Goal: Information Seeking & Learning: Learn about a topic

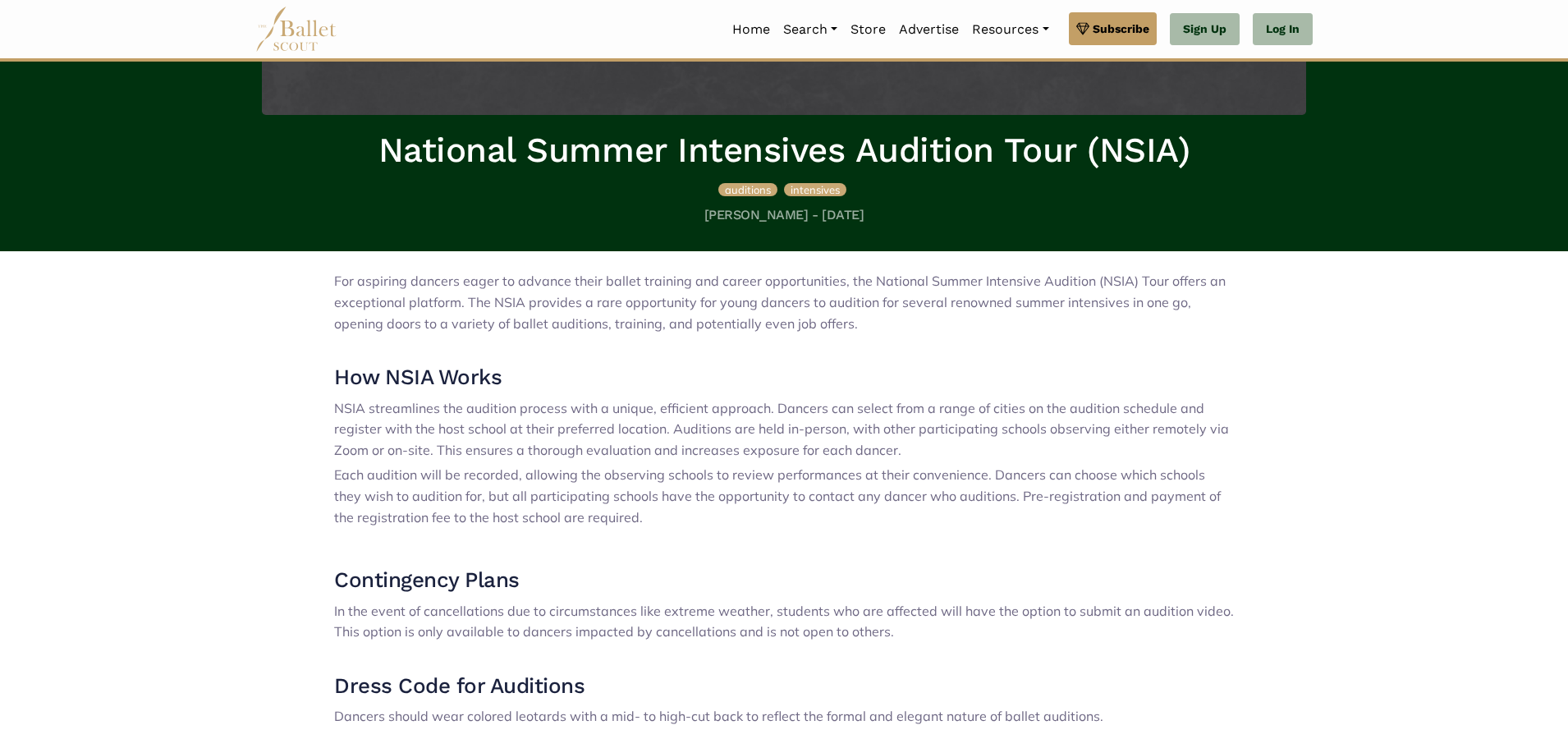
scroll to position [302, 0]
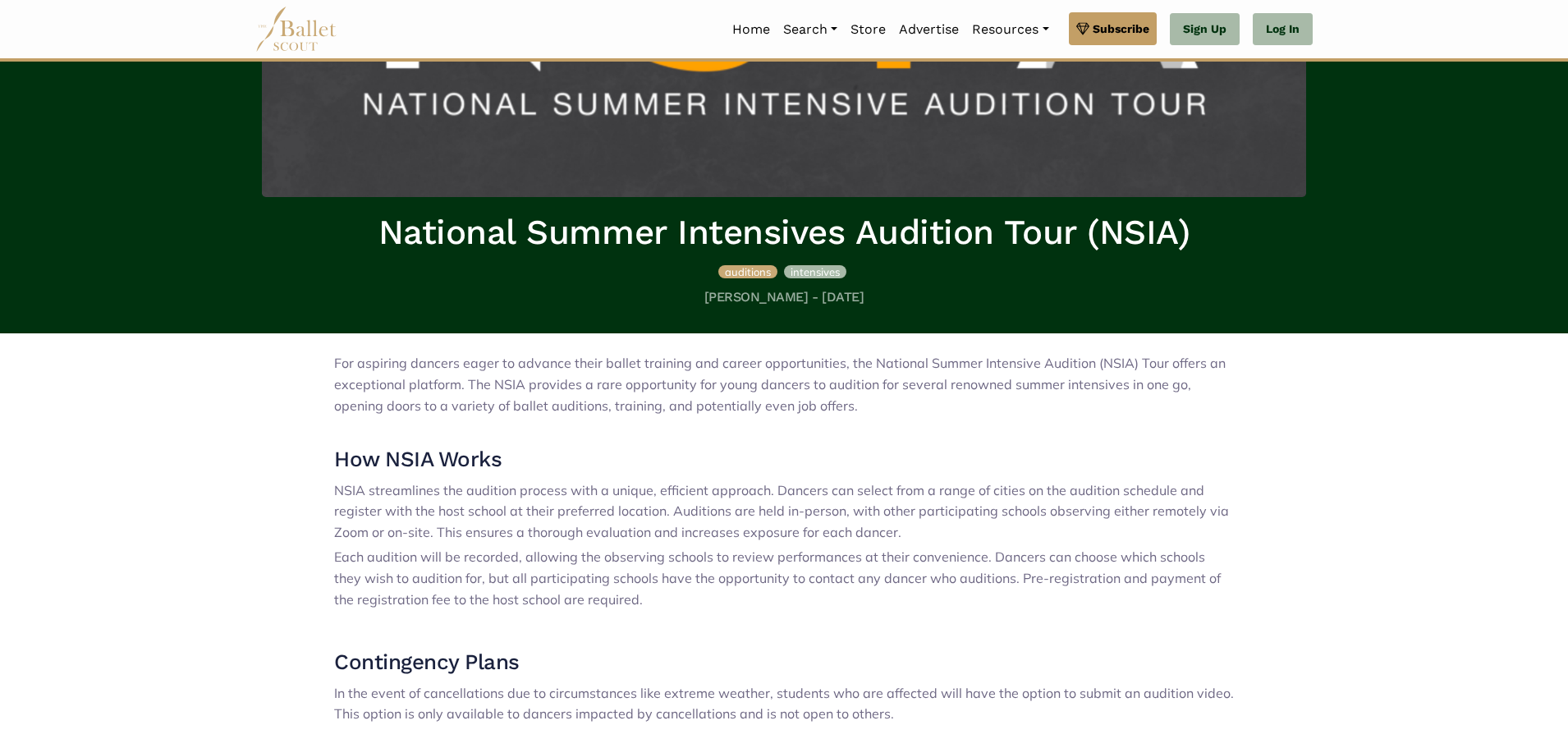
click at [821, 274] on span "intensives" at bounding box center [816, 271] width 49 height 13
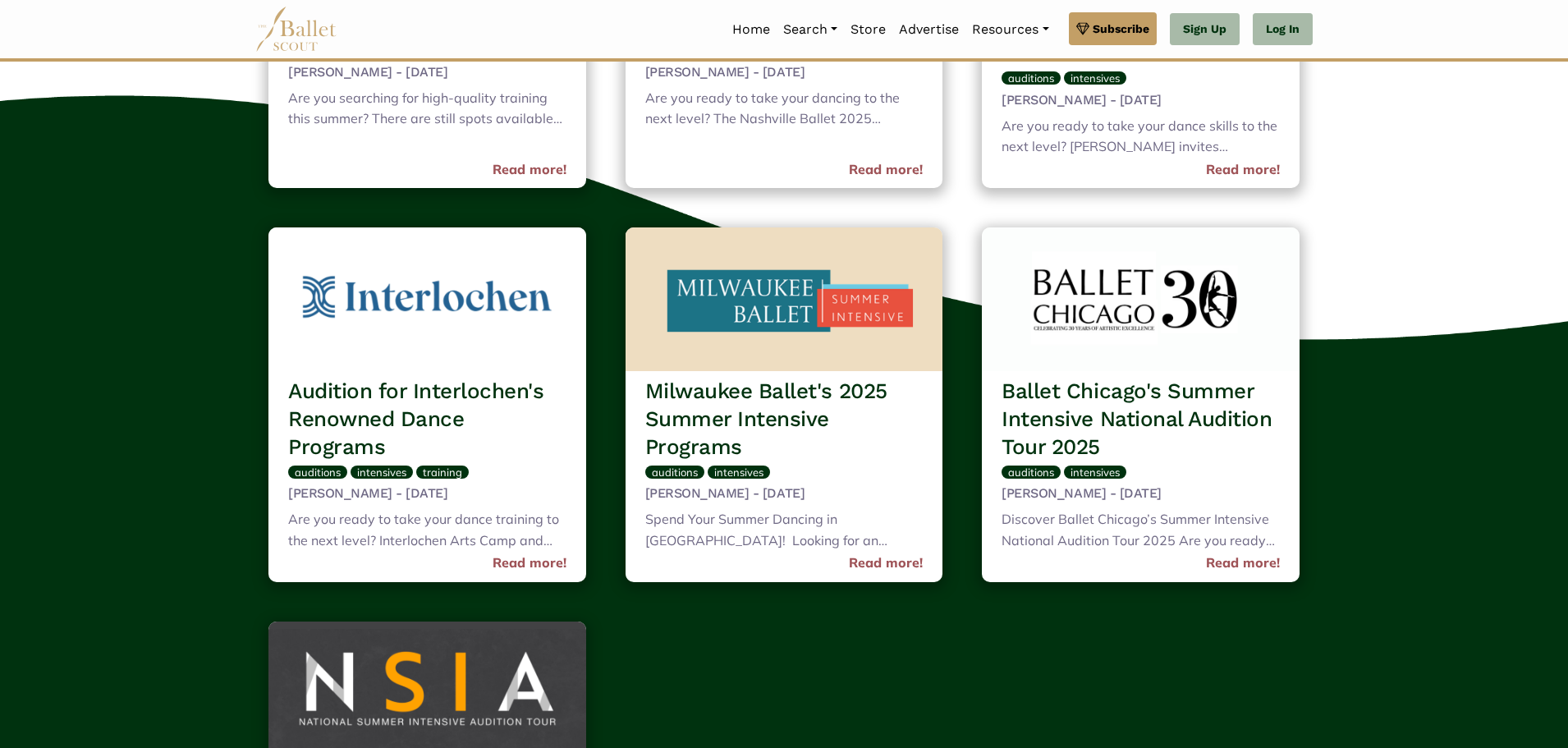
scroll to position [739, 0]
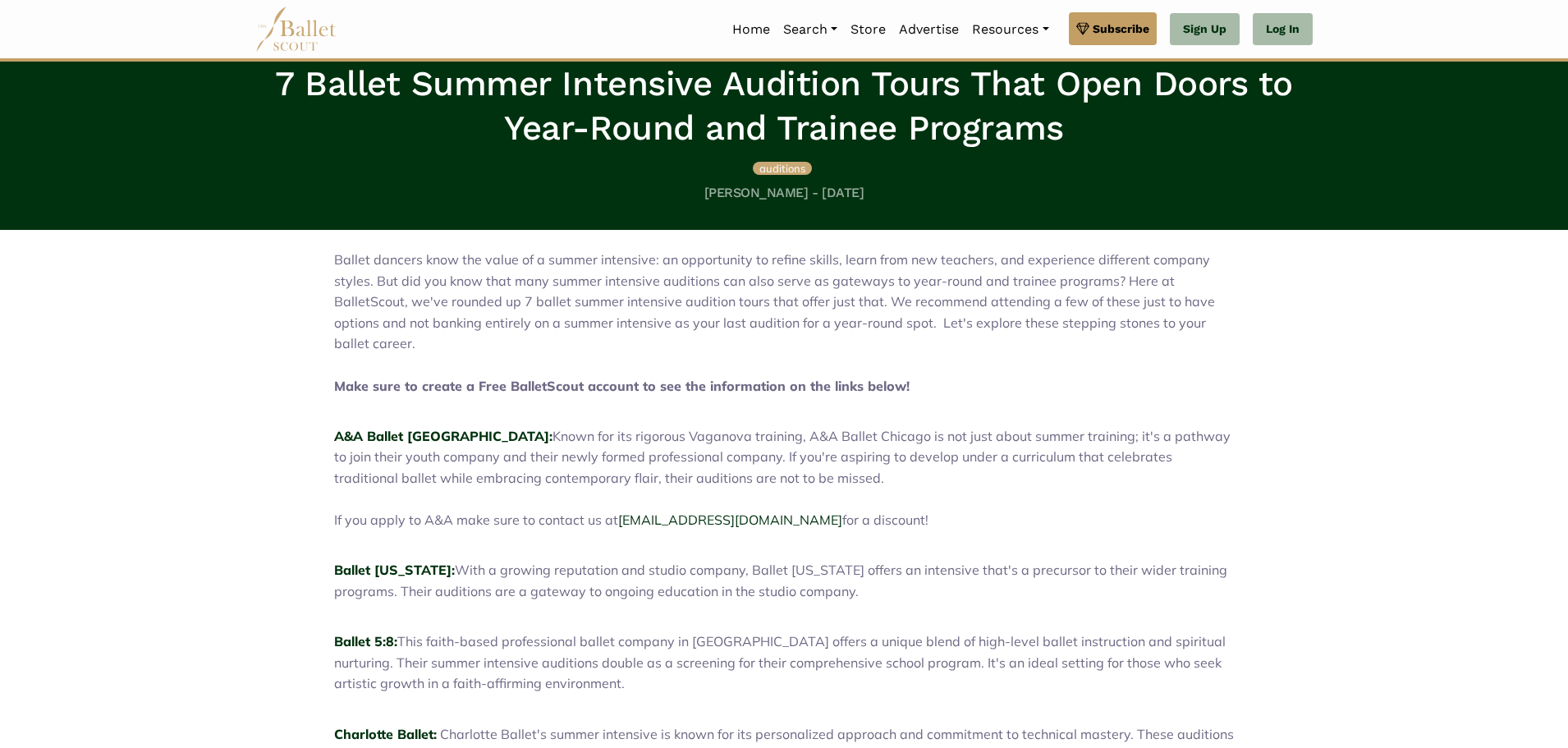
scroll to position [445, 0]
